Goal: Transaction & Acquisition: Register for event/course

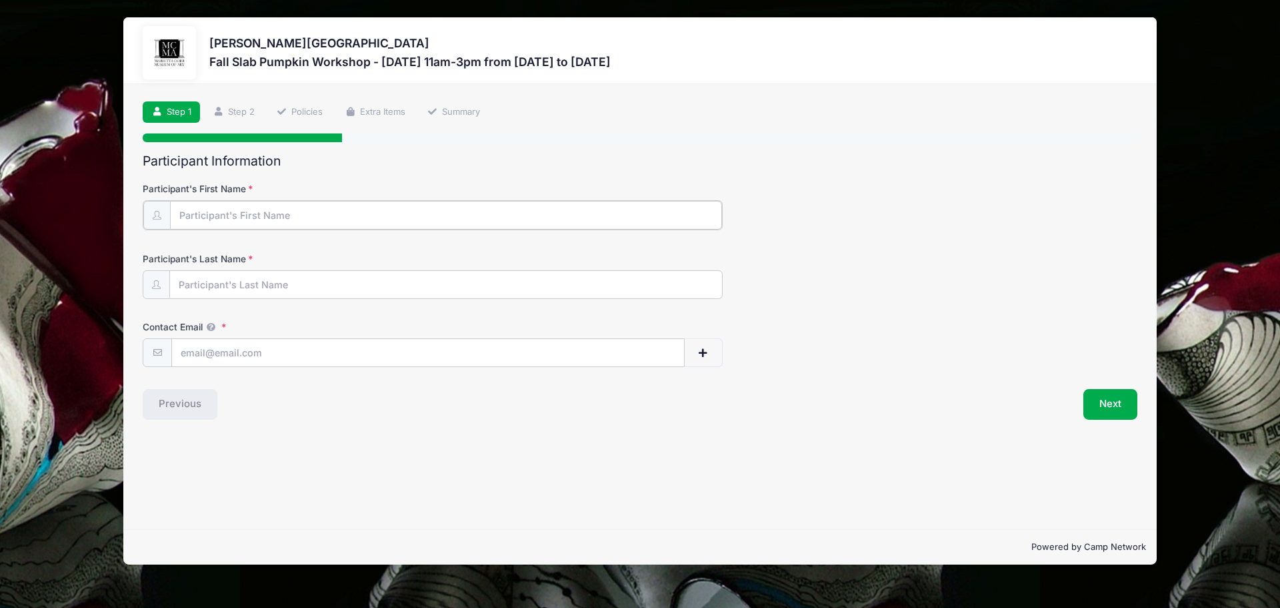
click at [291, 207] on input "Participant's First Name" at bounding box center [446, 215] width 552 height 29
type input "[PERSON_NAME]"
type input "[PERSON_NAME][EMAIL_ADDRESS][DOMAIN_NAME]"
click at [1112, 405] on button "Next" at bounding box center [1111, 402] width 54 height 31
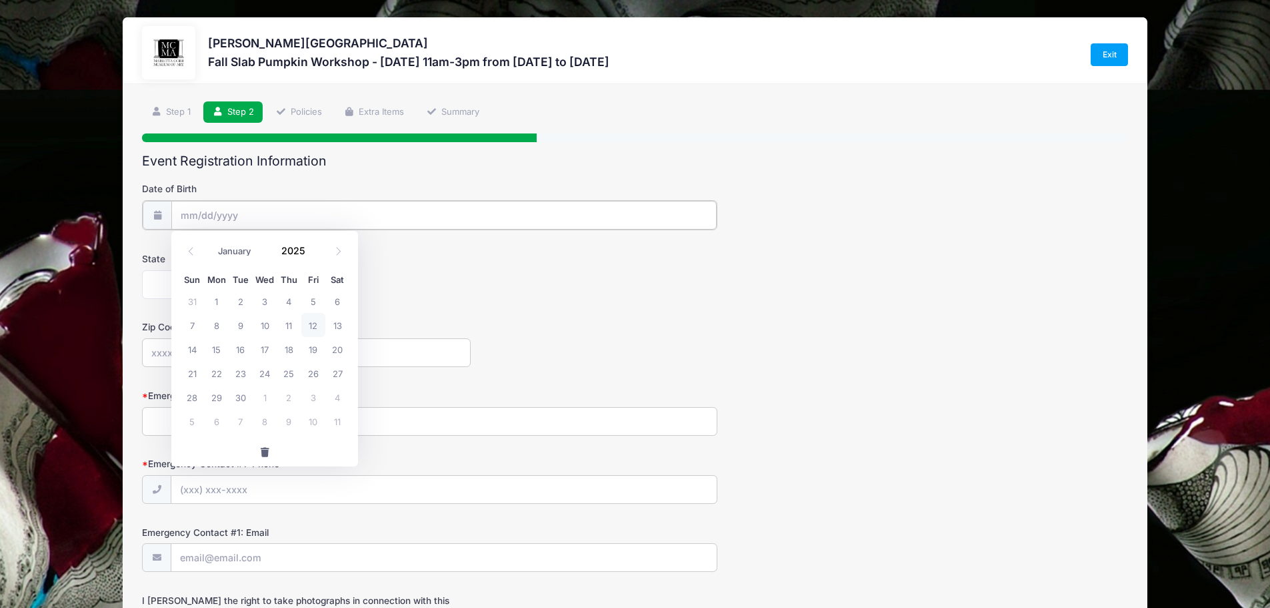
click at [243, 223] on input "Date of Birth" at bounding box center [444, 215] width 546 height 29
